Goal: Information Seeking & Learning: Learn about a topic

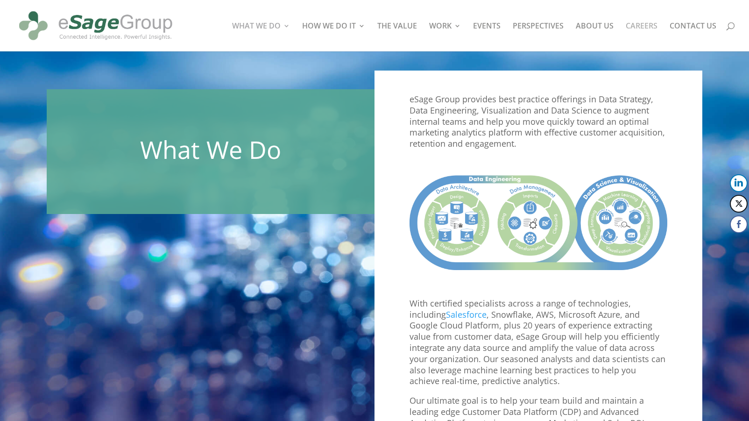
click at [647, 25] on link "CAREERS" at bounding box center [642, 36] width 32 height 29
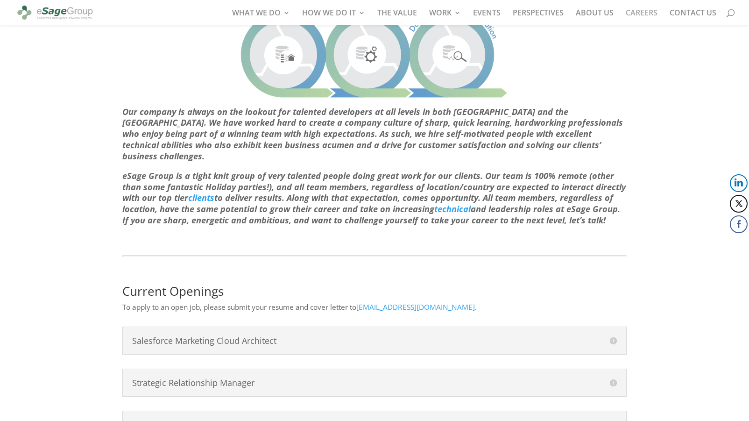
scroll to position [324, 0]
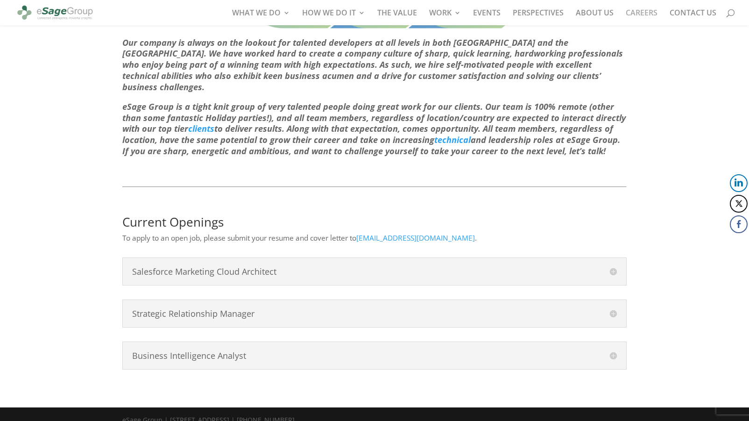
click at [234, 351] on h4 "Business Intelligence Analyst" at bounding box center [374, 355] width 485 height 8
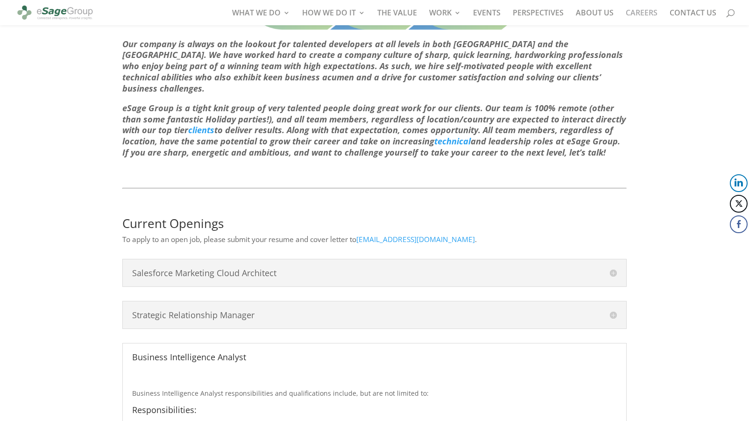
scroll to position [420, 0]
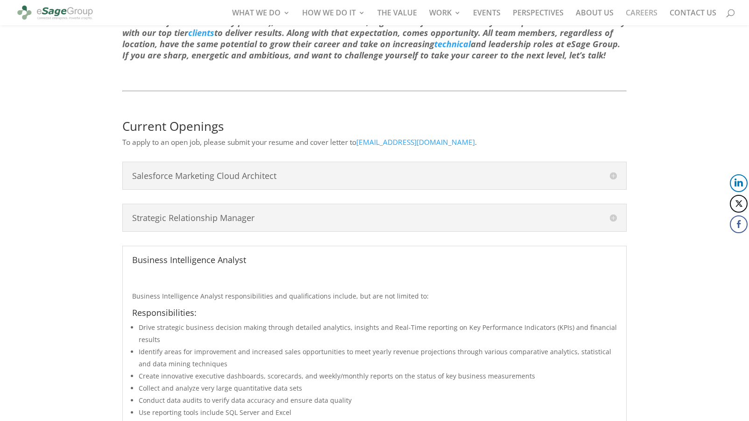
click at [281, 255] on h4 "Business Intelligence Analyst" at bounding box center [374, 259] width 485 height 8
click at [159, 255] on h4 "Business Intelligence Analyst" at bounding box center [374, 259] width 485 height 8
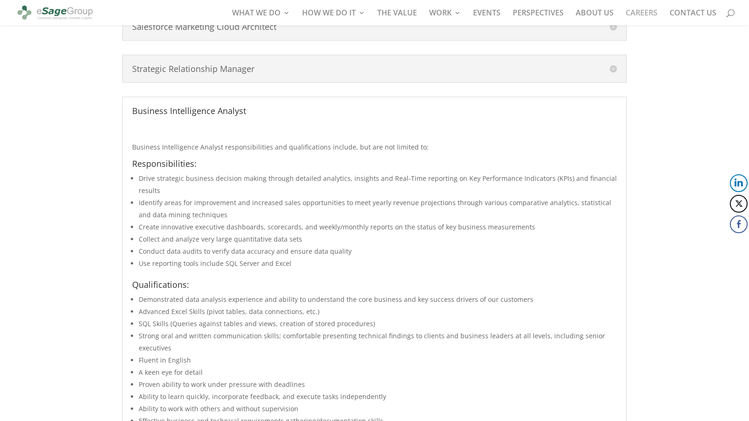
click at [291, 259] on ul "Drive strategic business decision making through detailed analytics, insights a…" at bounding box center [374, 226] width 485 height 108
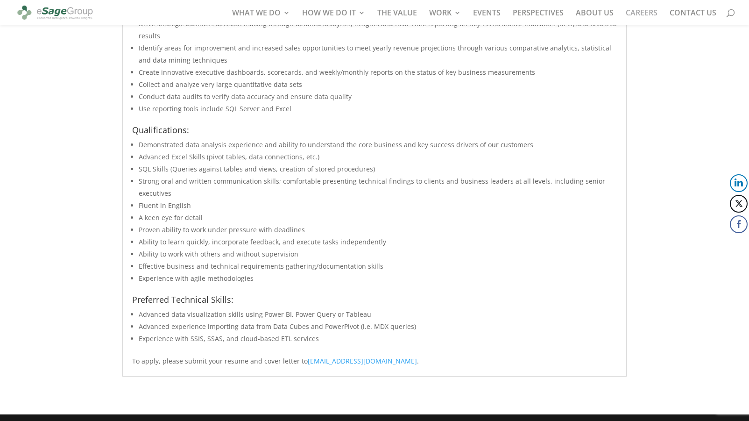
scroll to position [731, 0]
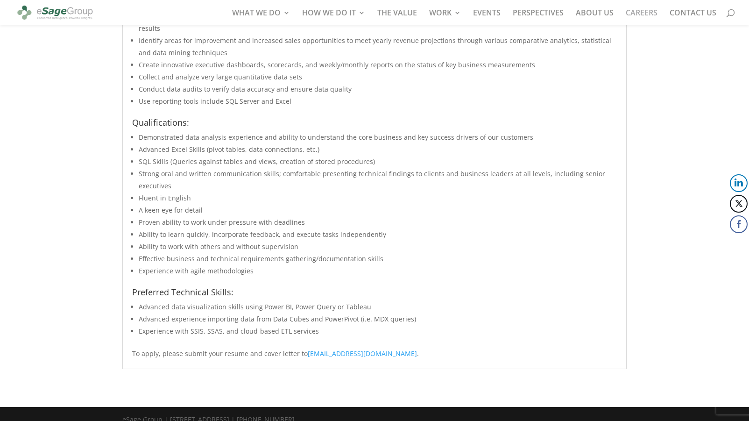
click at [388, 288] on h4 "Preferred Technical Skills:" at bounding box center [374, 294] width 485 height 13
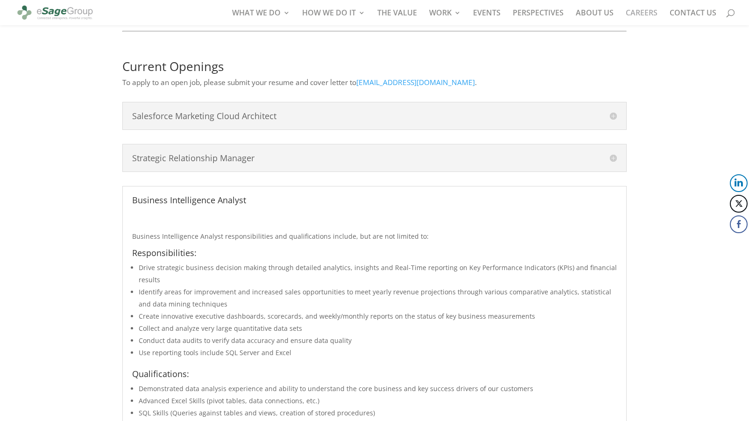
scroll to position [481, 0]
click at [323, 194] on h4 "Business Intelligence Analyst" at bounding box center [374, 198] width 485 height 8
